Goal: Check status

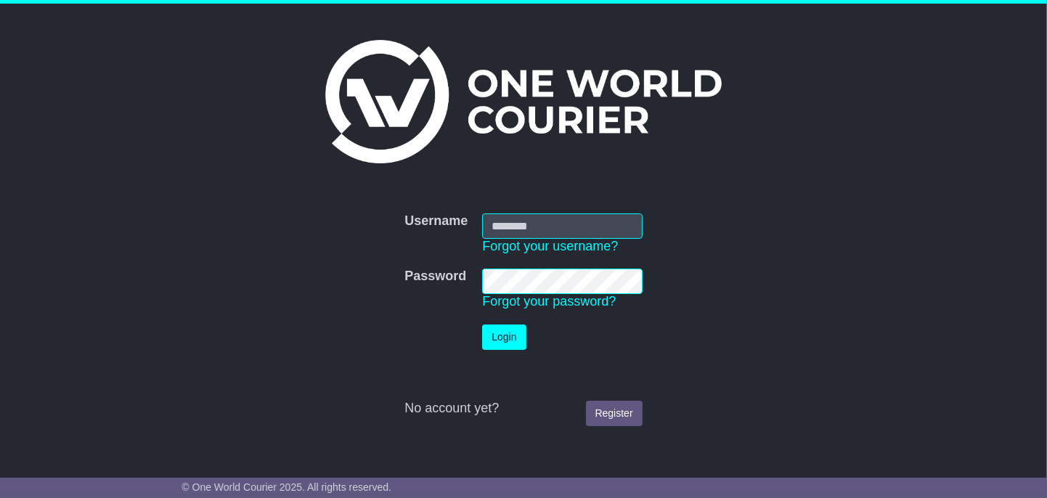
type input "**********"
click at [503, 330] on button "Login" at bounding box center [504, 337] width 44 height 25
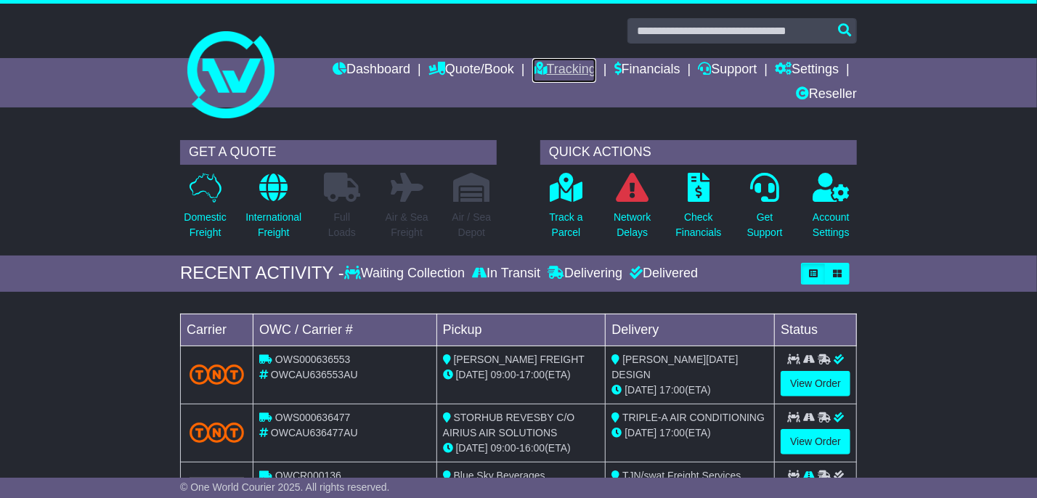
click at [550, 70] on link "Tracking" at bounding box center [564, 70] width 64 height 25
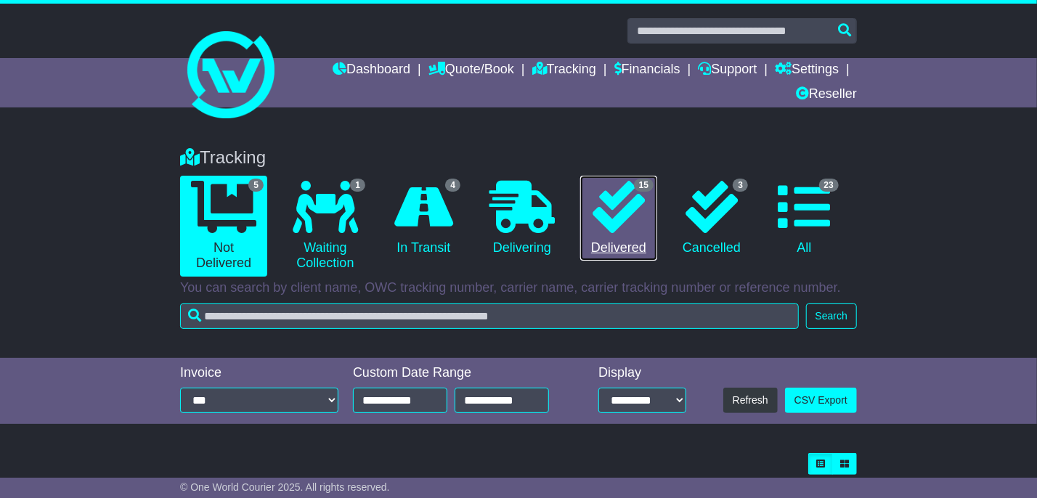
click at [629, 208] on icon at bounding box center [618, 207] width 52 height 52
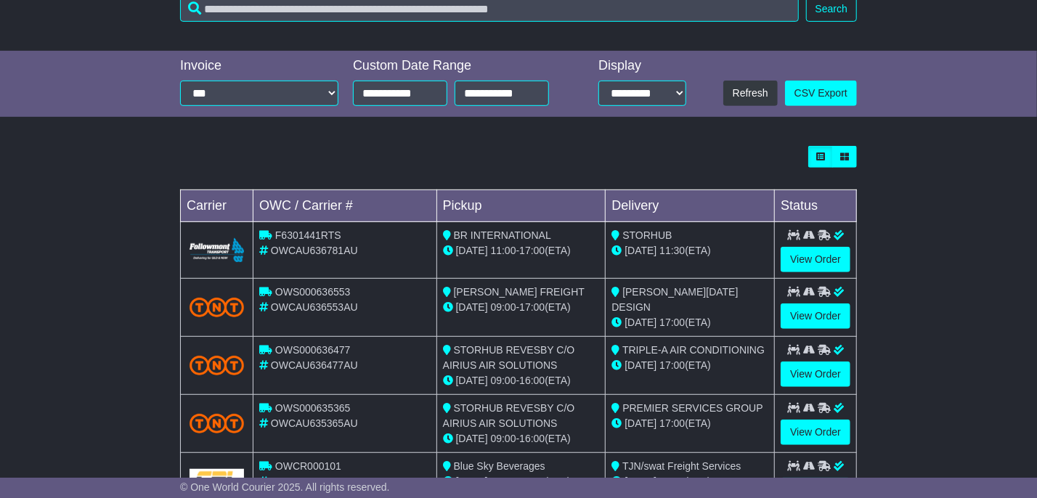
scroll to position [330, 0]
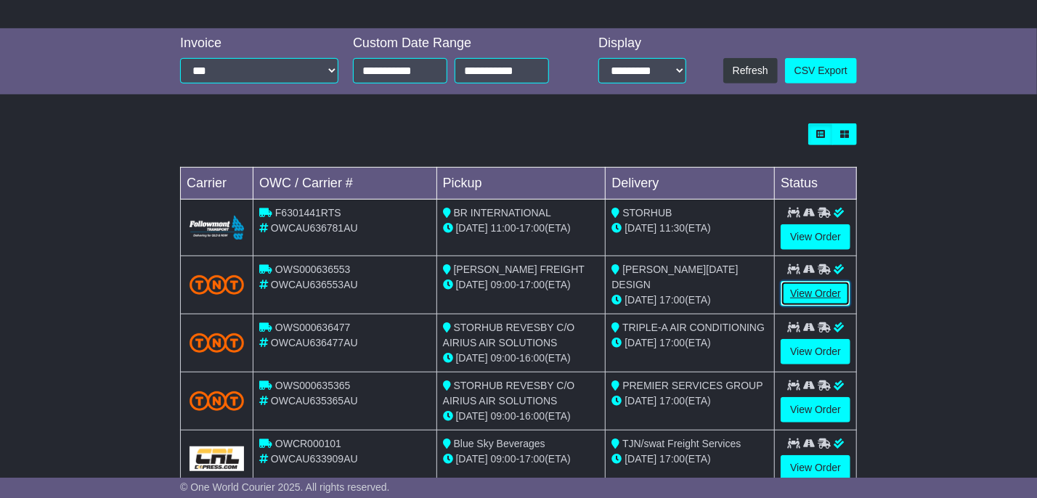
click at [797, 296] on link "View Order" at bounding box center [815, 293] width 70 height 25
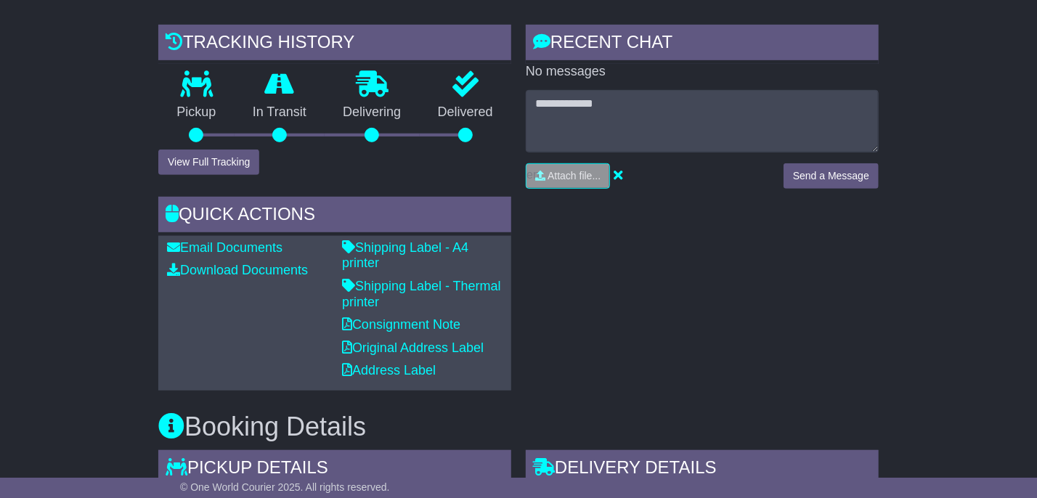
scroll to position [330, 0]
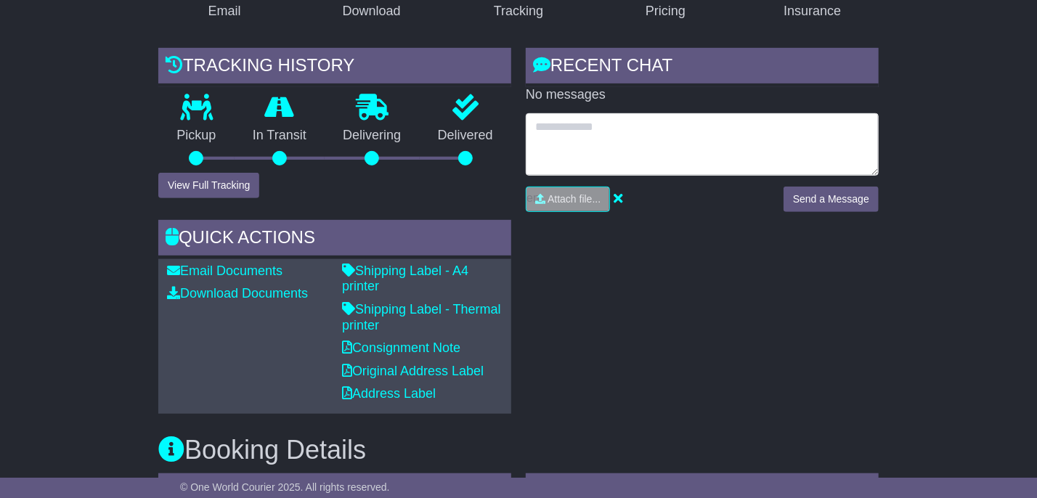
click at [574, 136] on textarea at bounding box center [702, 144] width 353 height 62
type textarea "**********"
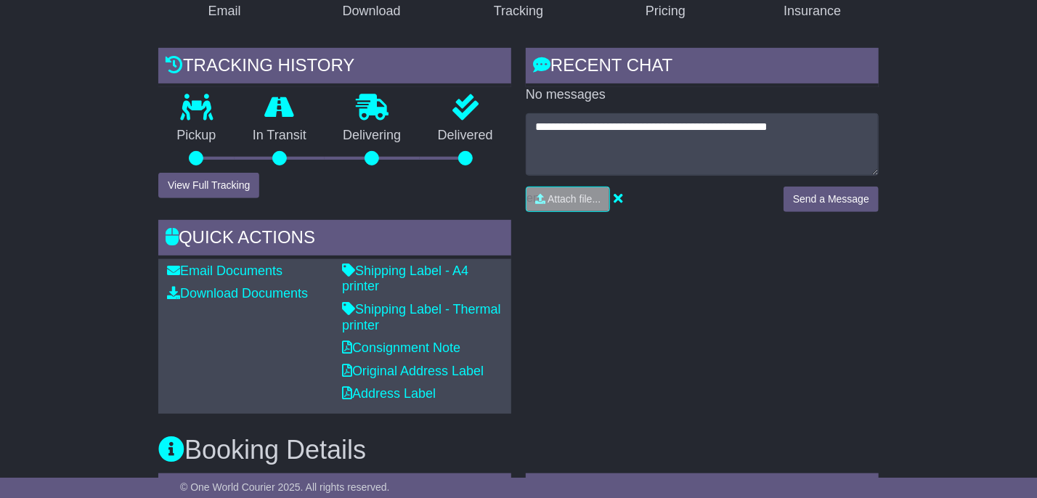
click at [831, 209] on div "Send a Message" at bounding box center [831, 205] width 110 height 36
click at [838, 202] on button "Send a Message" at bounding box center [830, 199] width 95 height 25
